Goal: Task Accomplishment & Management: Manage account settings

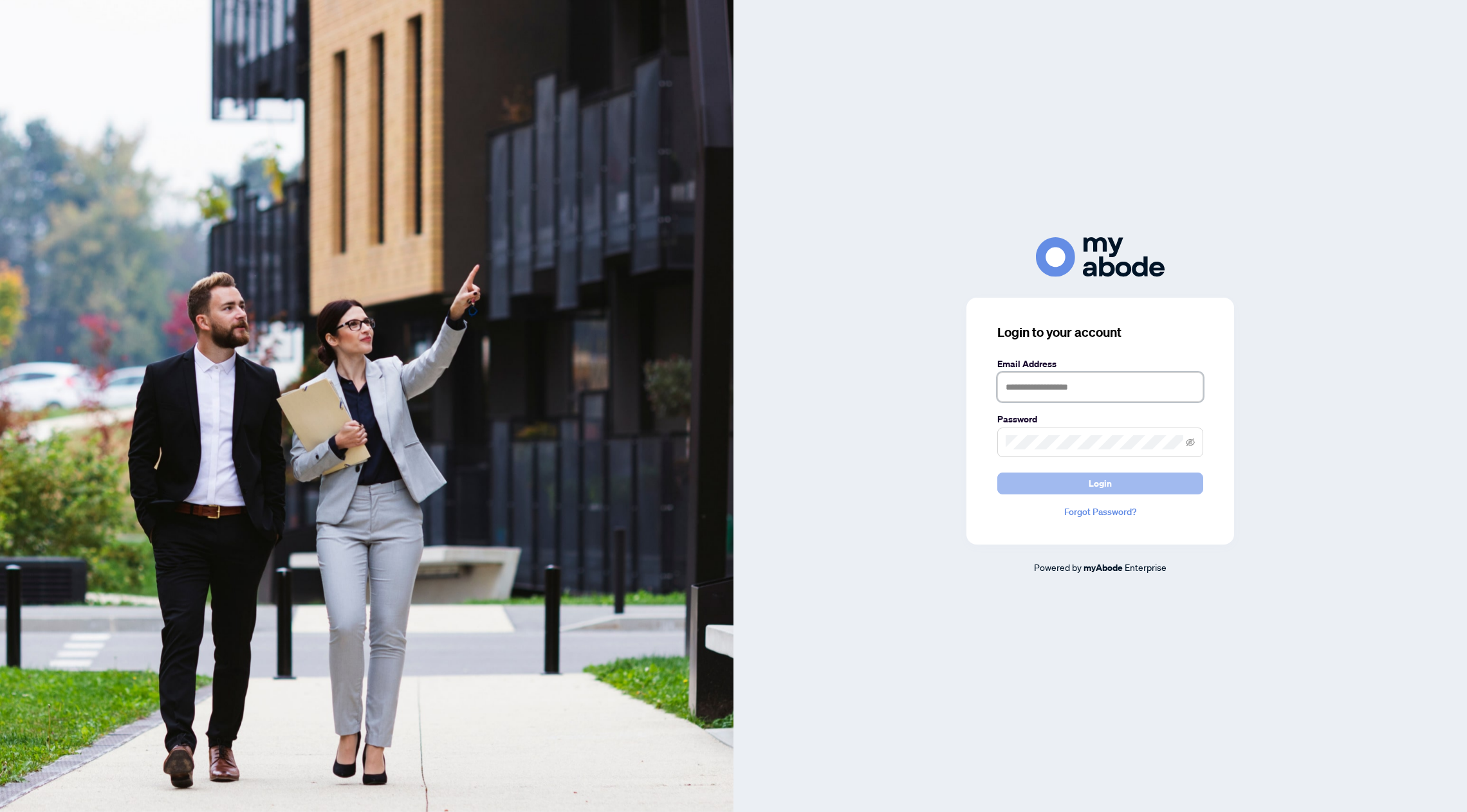
type input "**********"
click at [1134, 482] on button "Login" at bounding box center [1100, 483] width 206 height 22
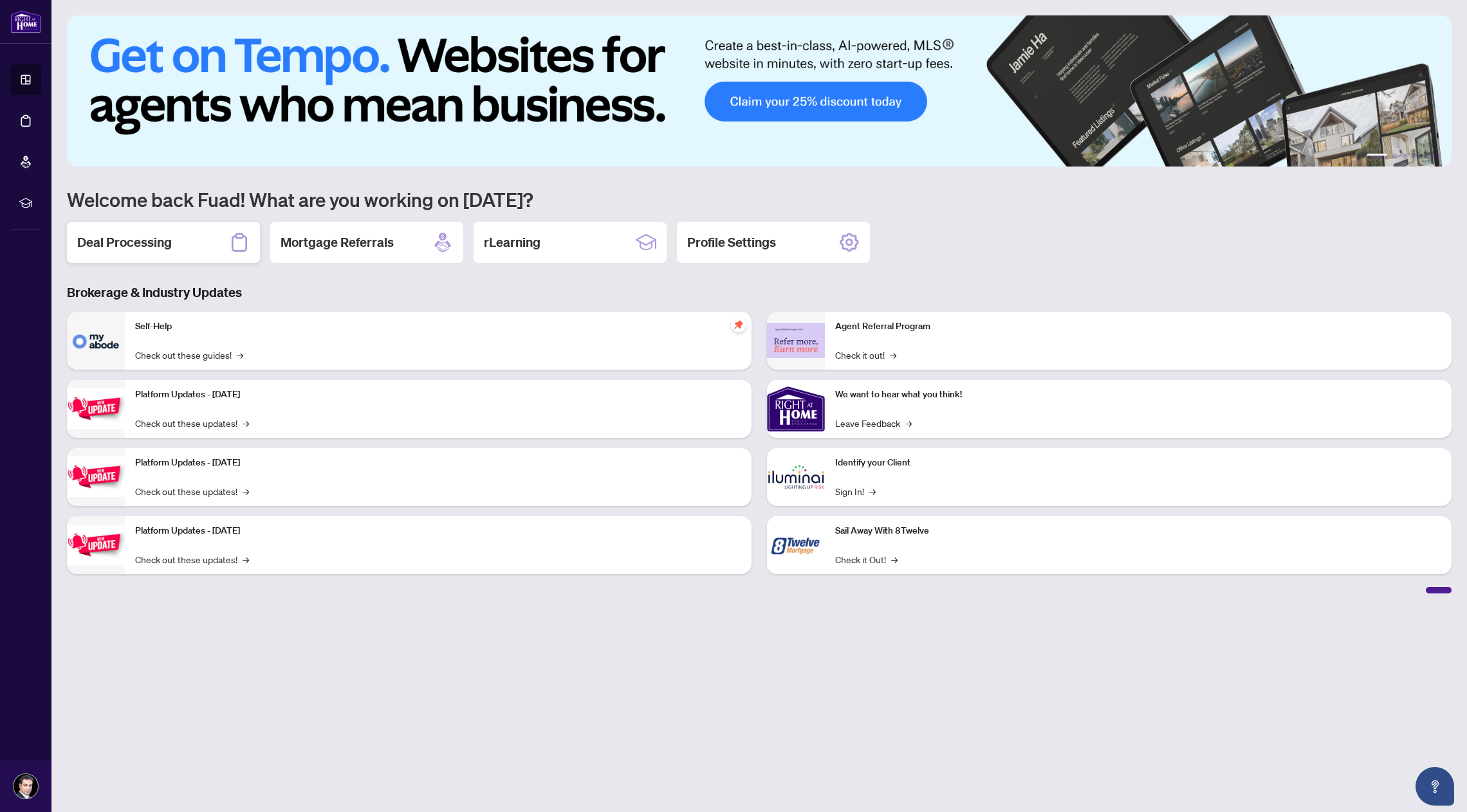
click at [182, 240] on div "Deal Processing" at bounding box center [163, 242] width 193 height 41
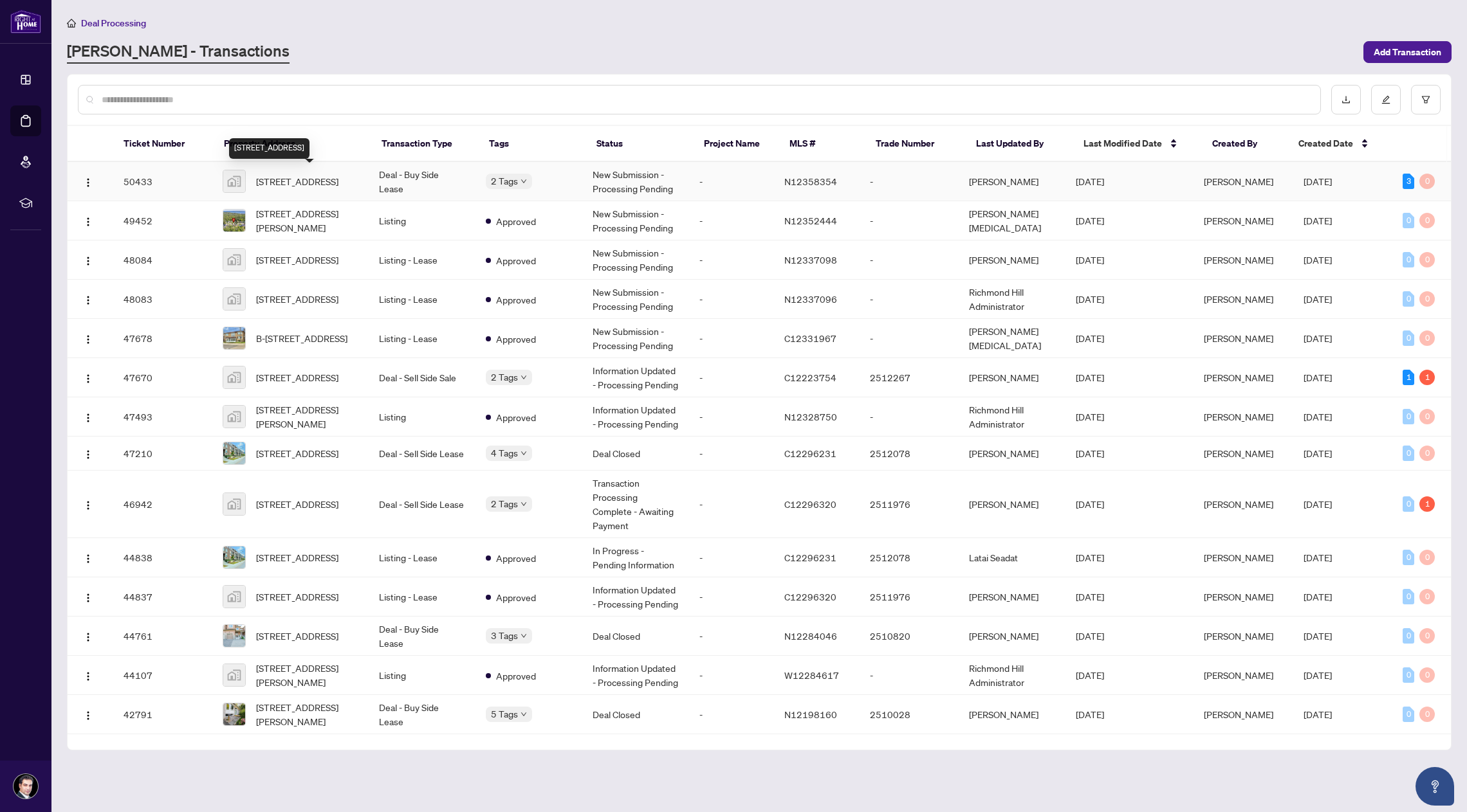
click at [283, 183] on span "9199 Yonge St #303, Richmond Hill, Ontario L4C 1H7, Canada" at bounding box center [297, 182] width 82 height 14
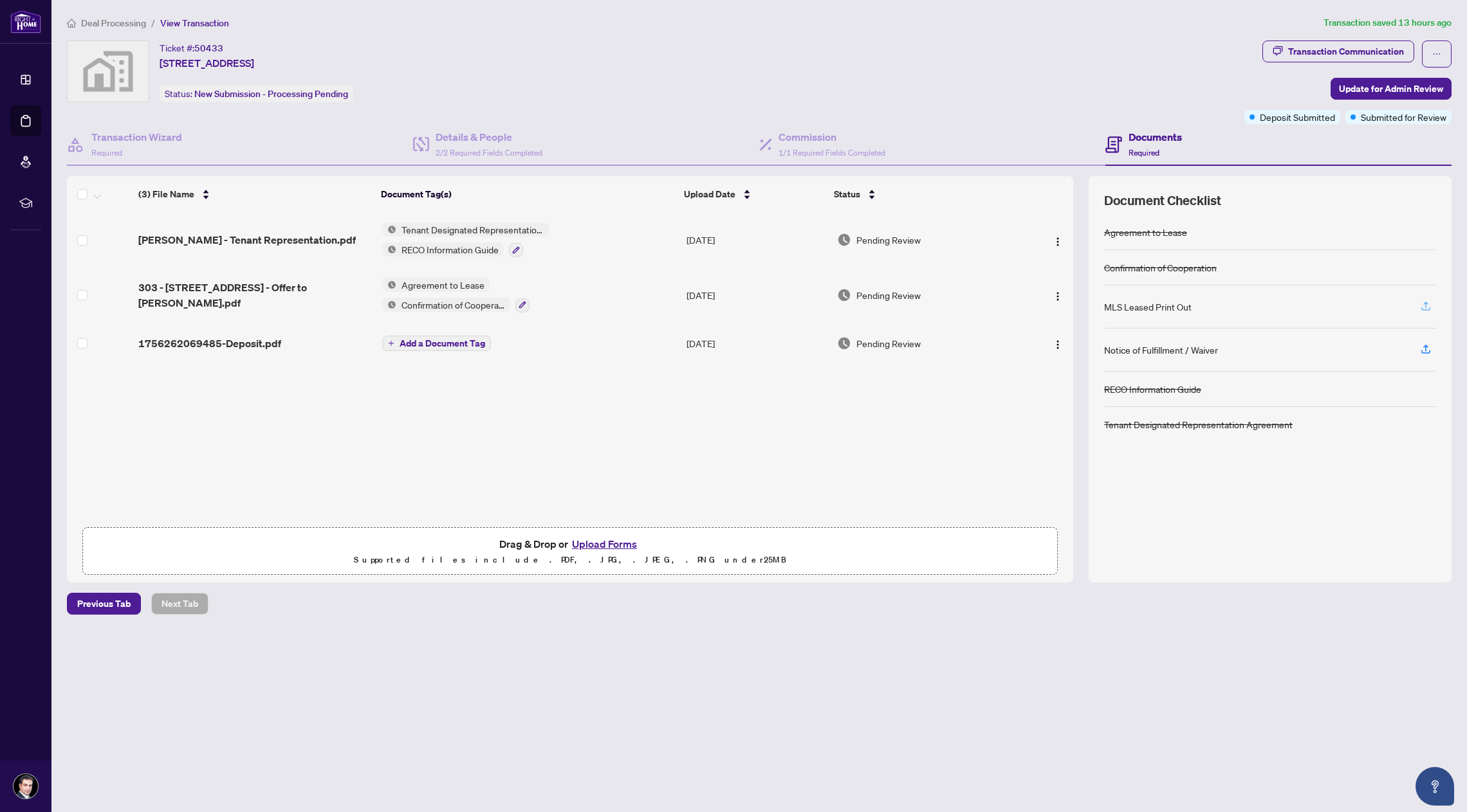
click at [1424, 308] on icon "button" at bounding box center [1425, 306] width 12 height 12
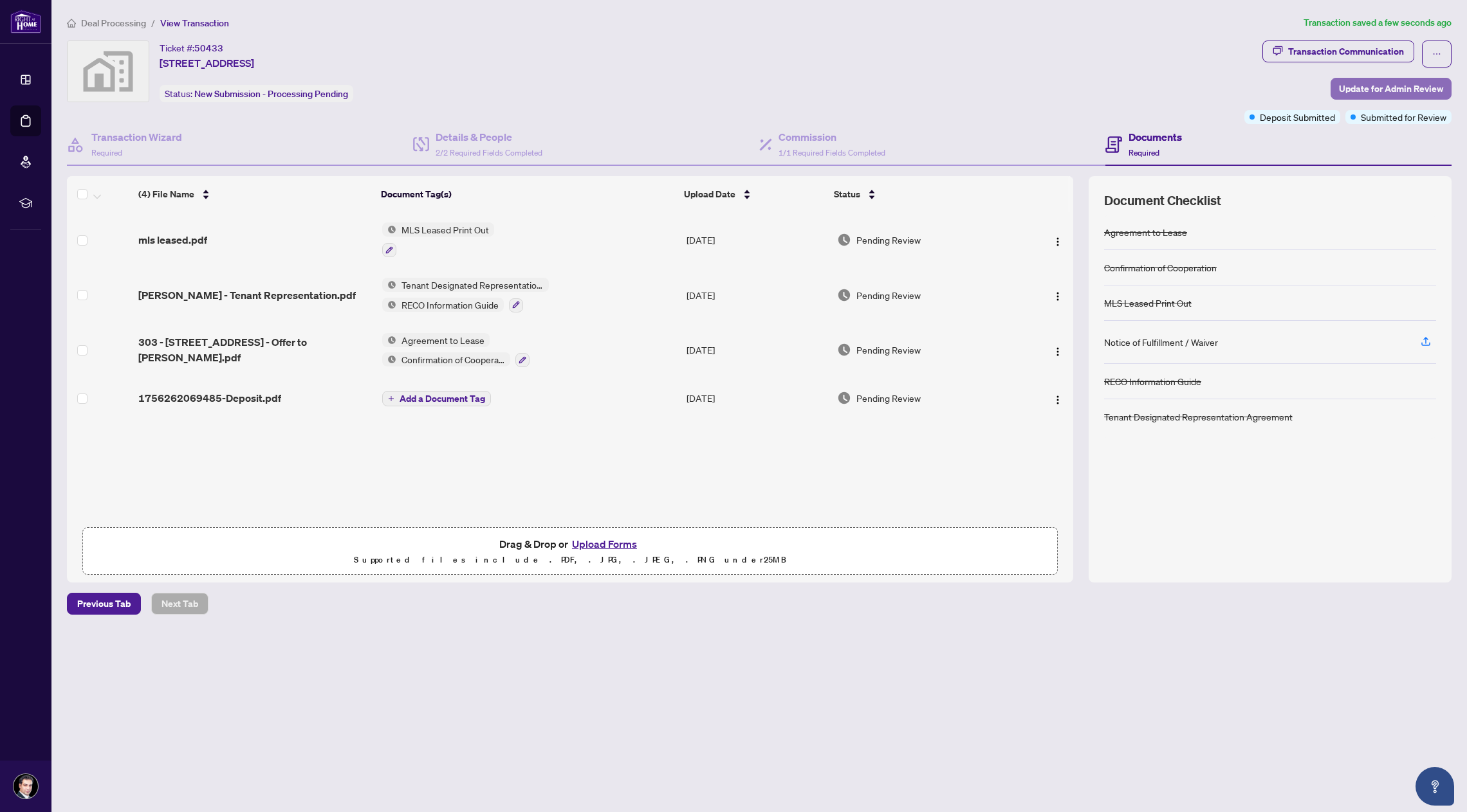
click at [1381, 87] on span "Update for Admin Review" at bounding box center [1390, 88] width 104 height 20
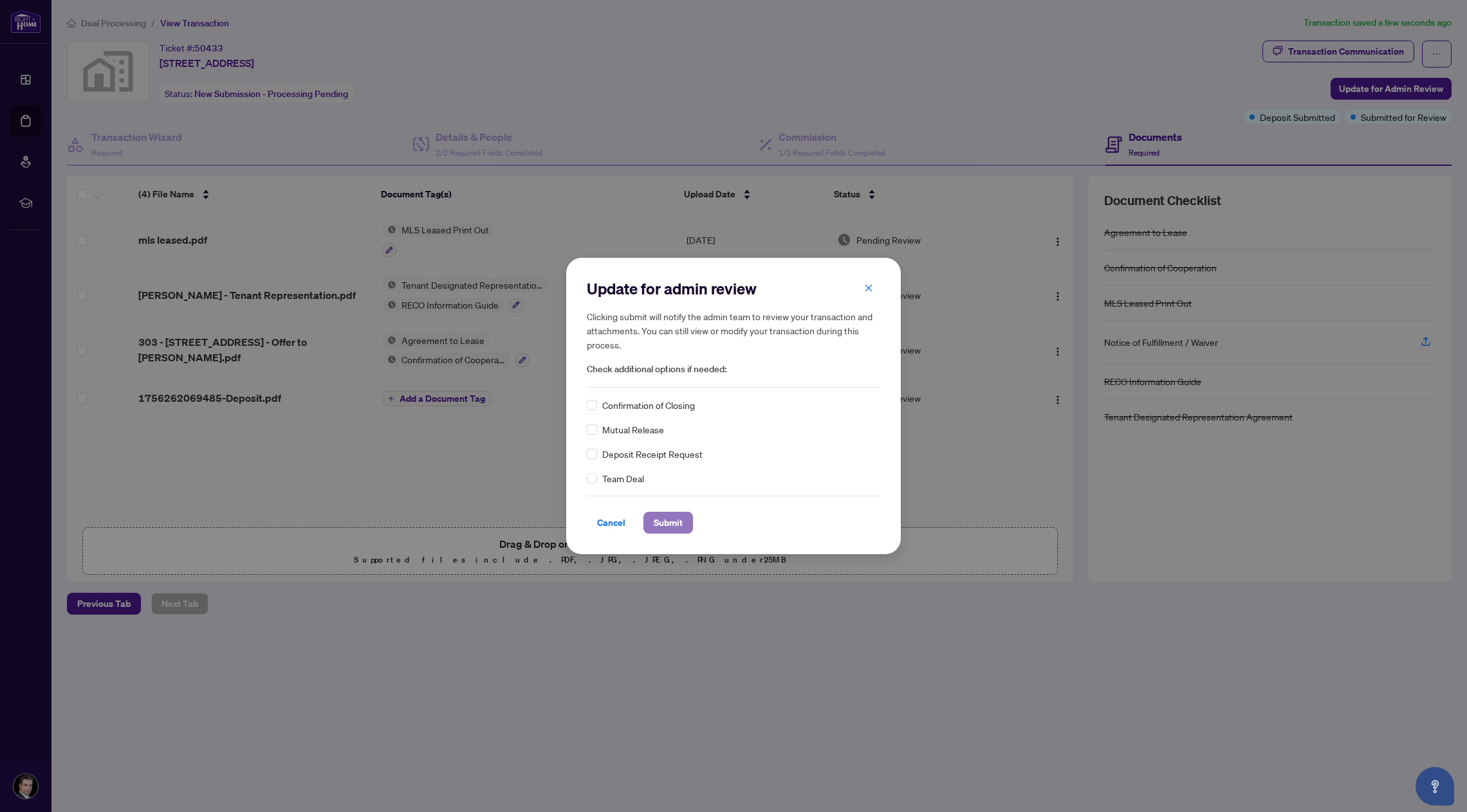
click at [678, 526] on span "Submit" at bounding box center [668, 522] width 29 height 20
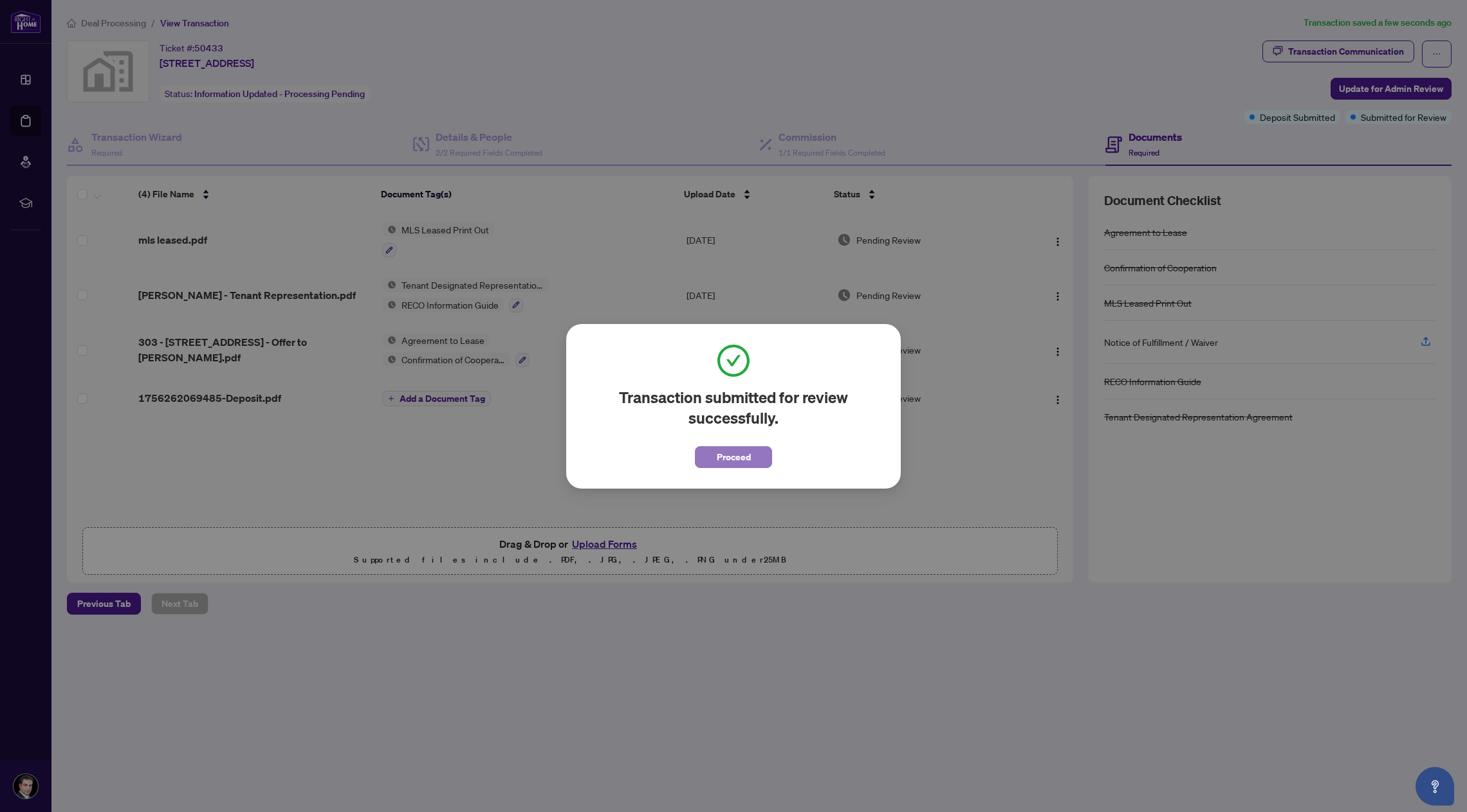
click at [753, 458] on button "Proceed" at bounding box center [733, 457] width 77 height 22
